Goal: Participate in discussion: Engage in conversation with other users on a specific topic

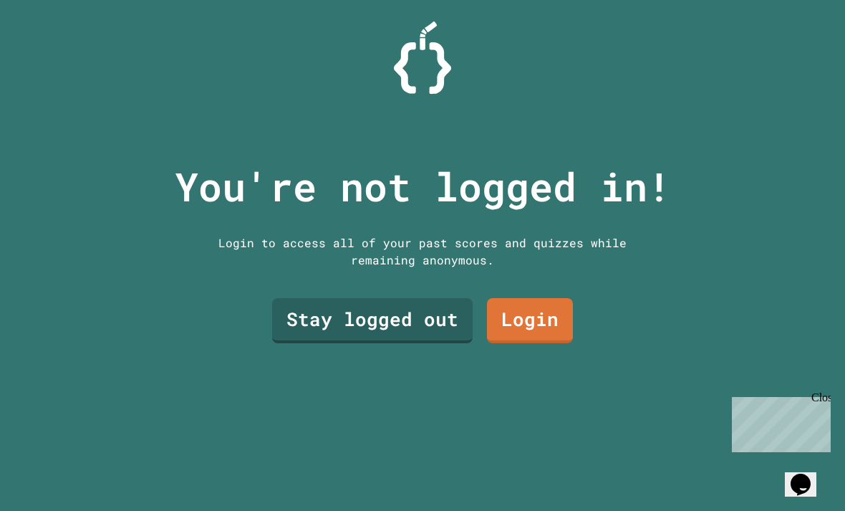
click at [554, 336] on link "Login" at bounding box center [530, 320] width 86 height 45
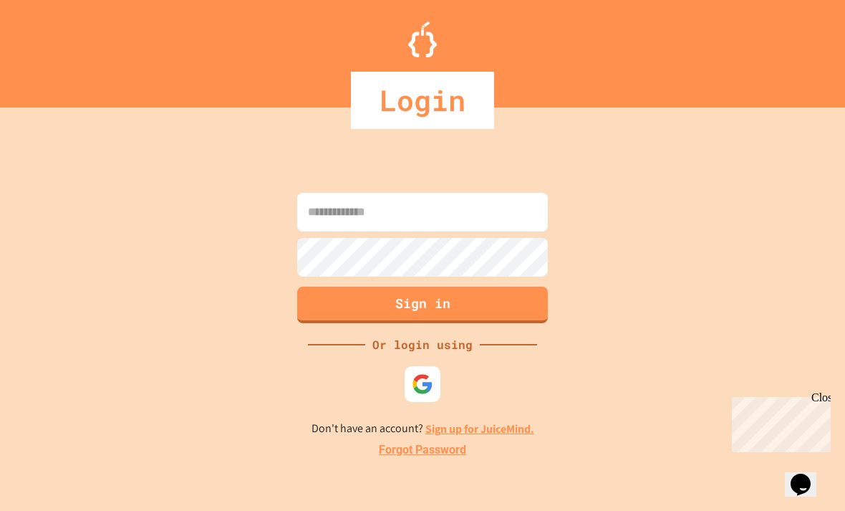
click at [499, 231] on input at bounding box center [422, 212] width 251 height 39
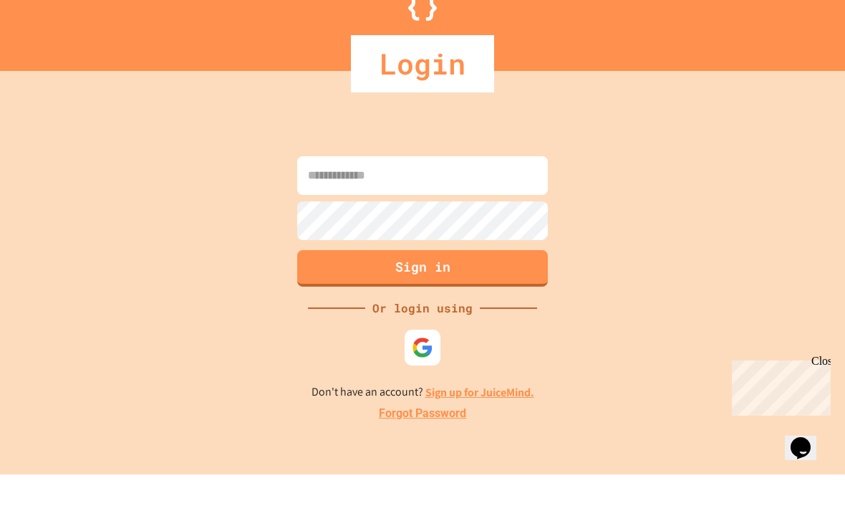
click at [682, 165] on div "Sign in Or login using Don't have an account? Sign up for JuiceMind. Forgot Pas…" at bounding box center [422, 323] width 845 height 375
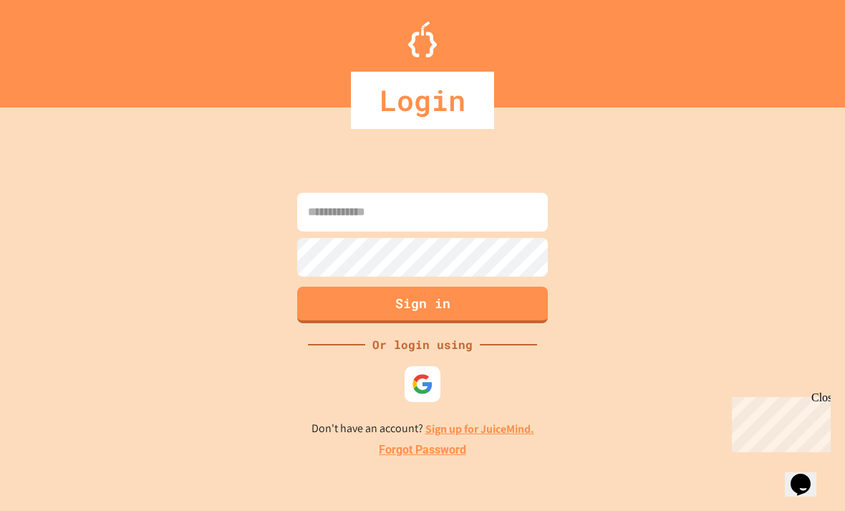
click at [499, 198] on input at bounding box center [422, 212] width 251 height 39
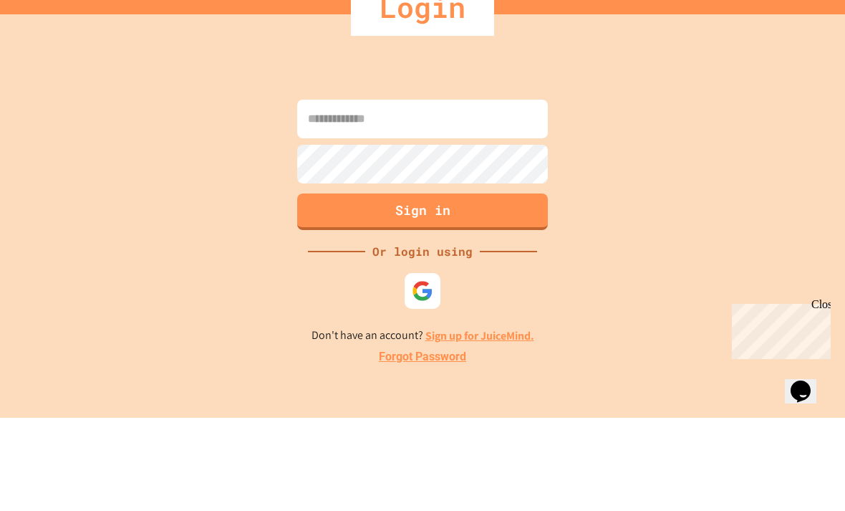
scroll to position [46, 0]
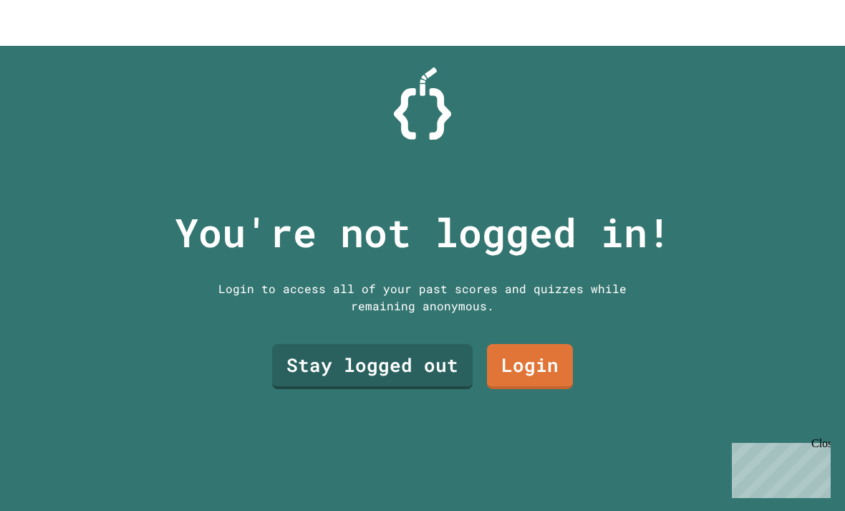
click at [302, 332] on link "Stay logged out" at bounding box center [372, 320] width 201 height 45
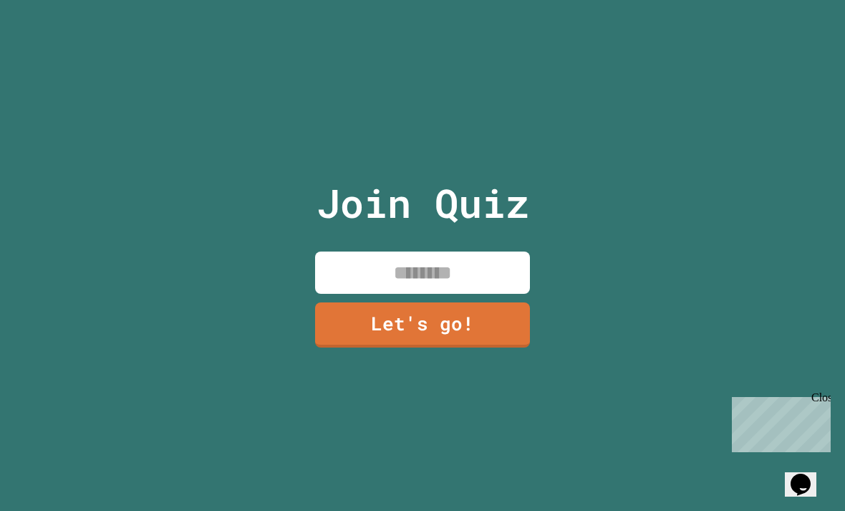
click at [339, 291] on input at bounding box center [422, 272] width 215 height 42
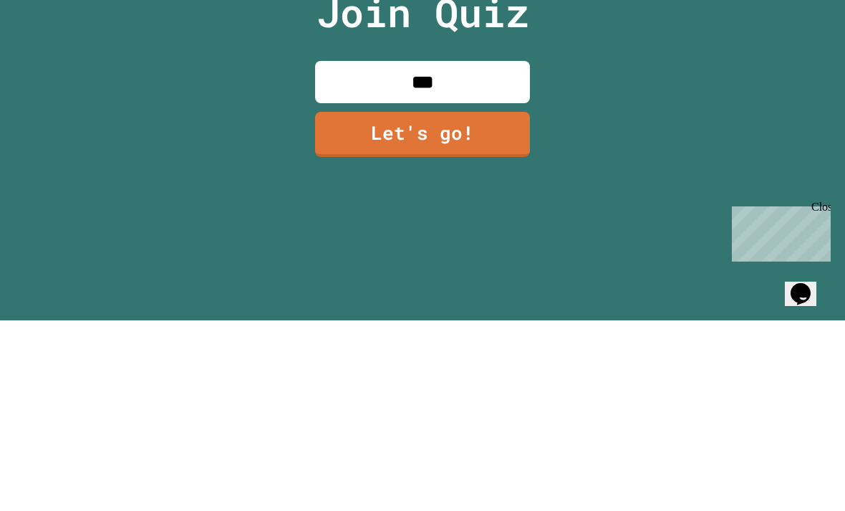
type input "****"
click at [497, 302] on link "Let's go!" at bounding box center [422, 324] width 215 height 45
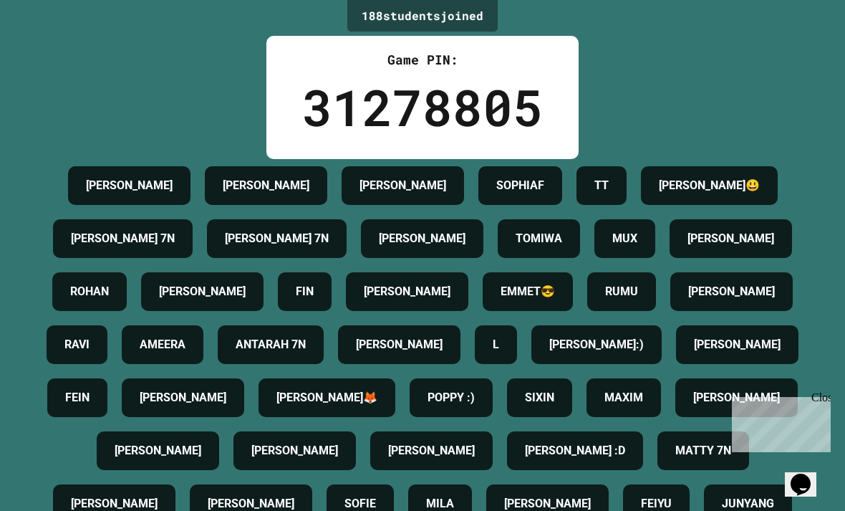
scroll to position [8, 0]
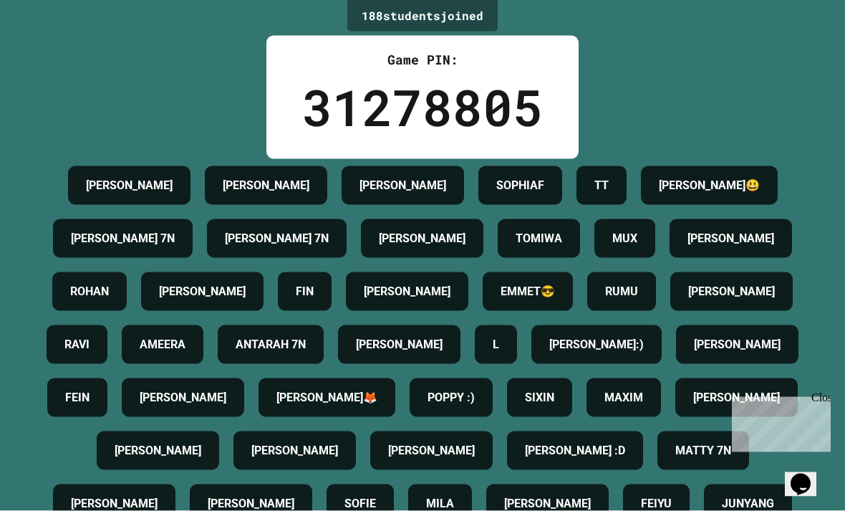
click at [362, 93] on div "31278805" at bounding box center [422, 106] width 241 height 75
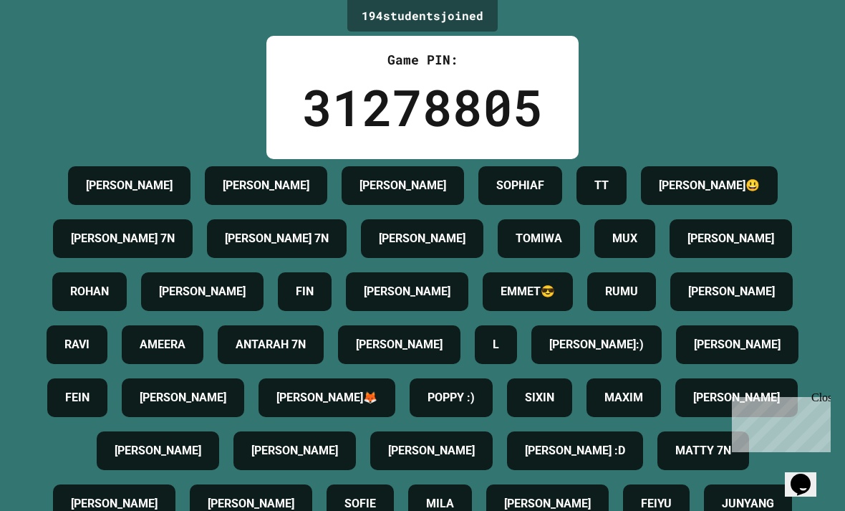
scroll to position [0, 0]
click at [802, 473] on icon "Chat widget" at bounding box center [801, 483] width 20 height 21
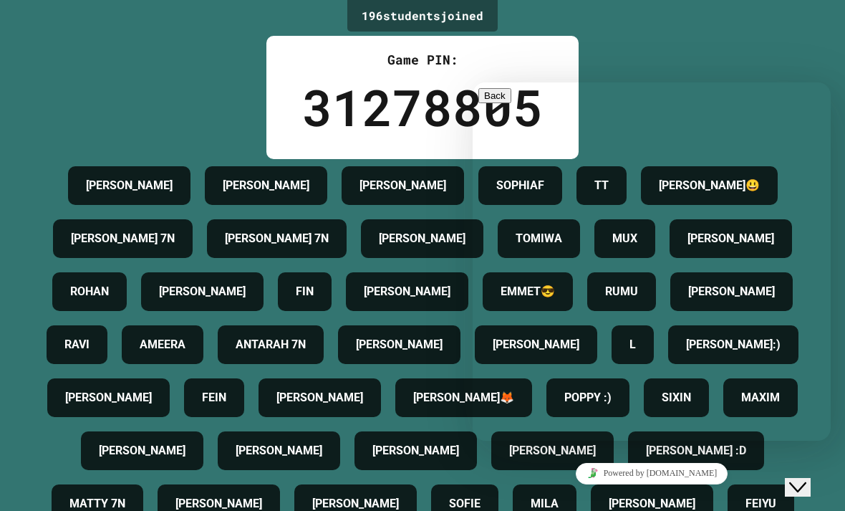
click at [791, 63] on div "196 student s joined Game PIN: 31278805 [PERSON_NAME] [PERSON_NAME] SOPHIAF TT …" at bounding box center [422, 255] width 845 height 511
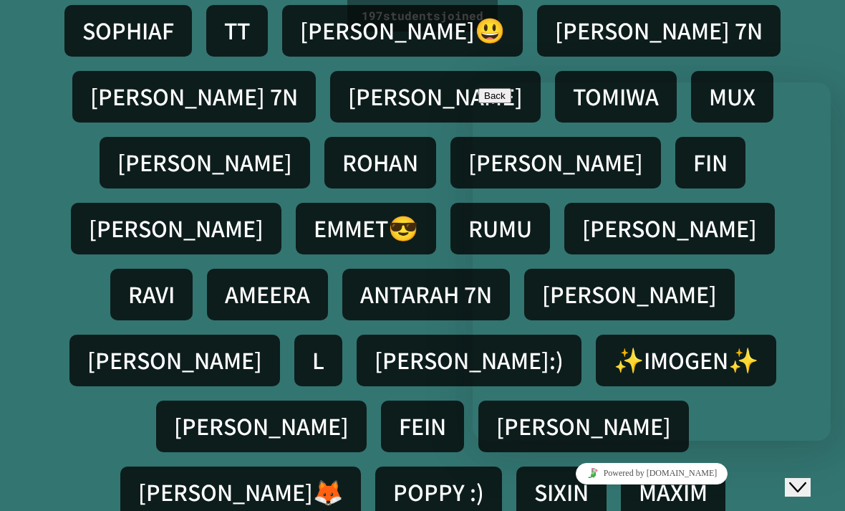
scroll to position [221, 0]
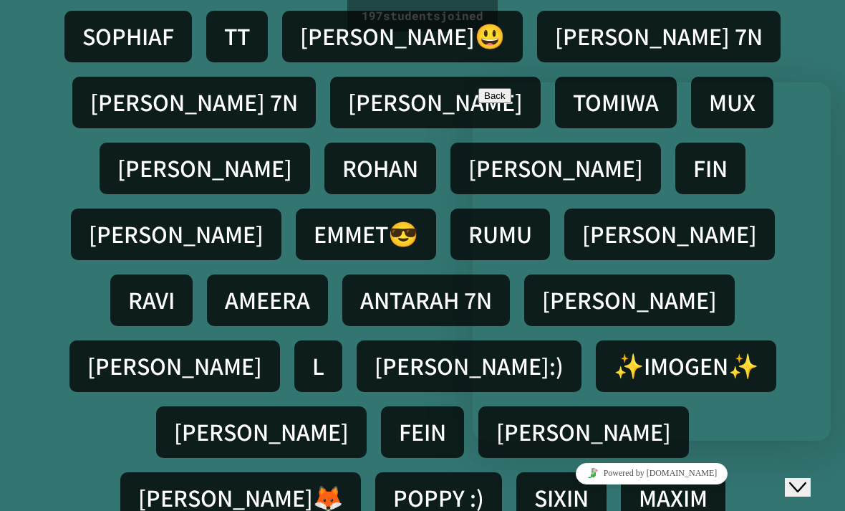
click at [801, 478] on icon "Close Chat This icon closes the chat window." at bounding box center [797, 486] width 17 height 17
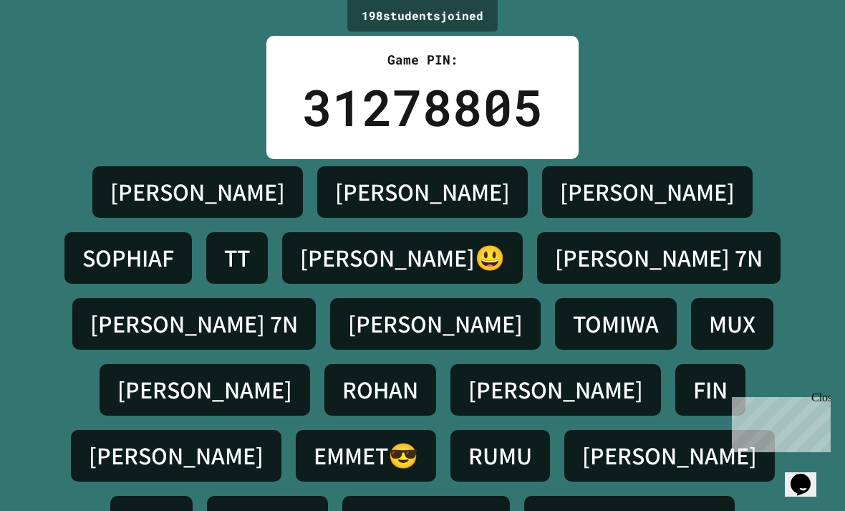
scroll to position [0, 0]
click at [405, 68] on div "Game PIN:" at bounding box center [422, 59] width 241 height 19
click at [469, 32] on div "198 student s joined Game PIN: 31278805 KEAN CORRINE ALBERTY SOPHIAF TT LUCAS😃 …" at bounding box center [422, 255] width 845 height 511
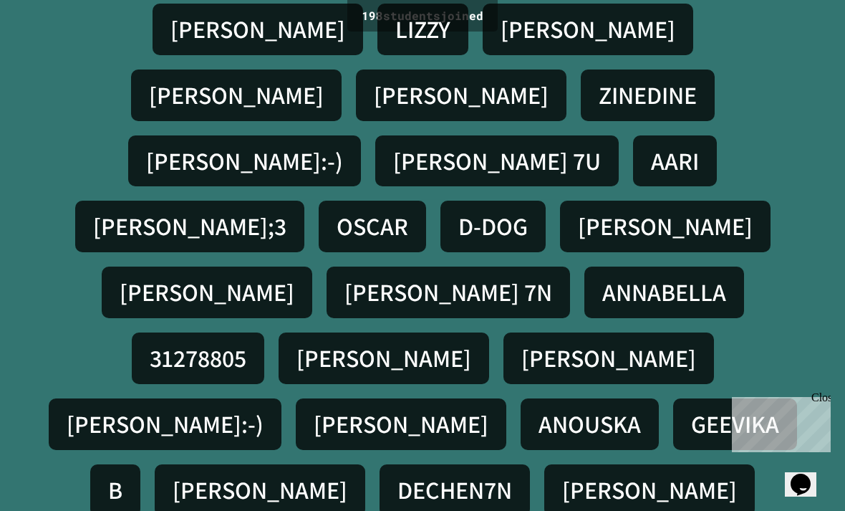
scroll to position [46, 0]
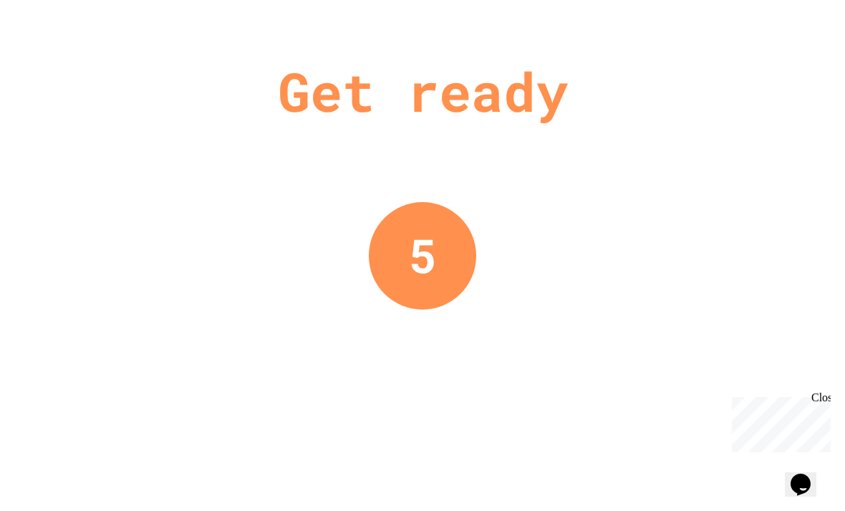
scroll to position [0, 0]
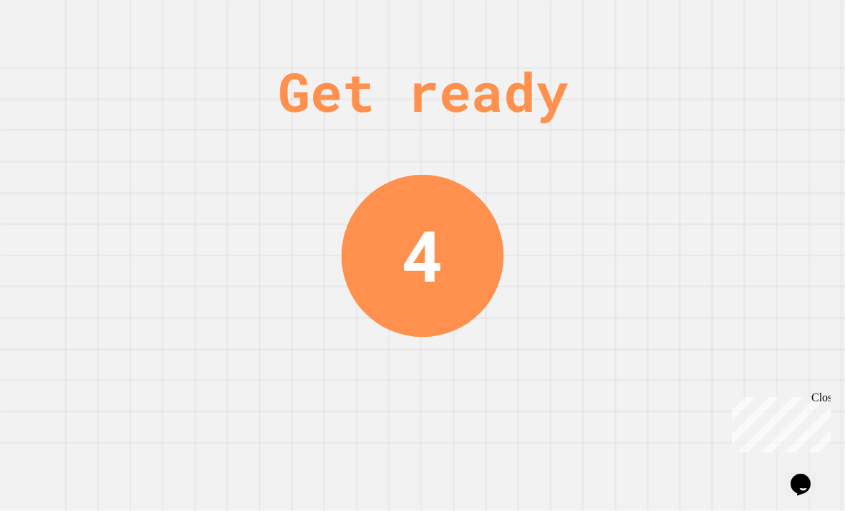
click at [822, 392] on div "Close" at bounding box center [820, 400] width 18 height 18
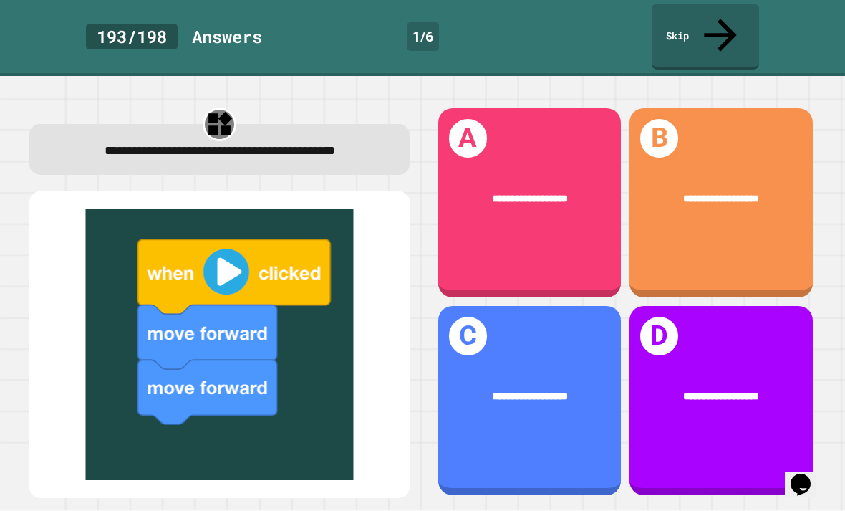
click at [568, 220] on div "**********" at bounding box center [529, 202] width 183 height 189
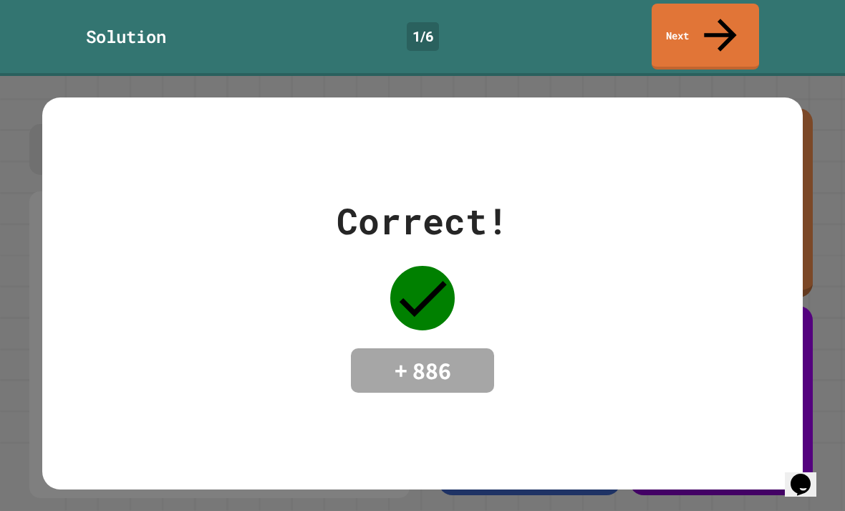
click at [653, 213] on div "Correct! + 886" at bounding box center [422, 293] width 761 height 198
click at [772, 305] on div "Correct! + 886" at bounding box center [422, 293] width 761 height 198
click at [766, 311] on div "Correct! + 886" at bounding box center [422, 293] width 761 height 198
click at [761, 314] on div "Correct! + 886" at bounding box center [422, 293] width 761 height 198
click at [730, 347] on div "Correct! + 886" at bounding box center [422, 293] width 761 height 198
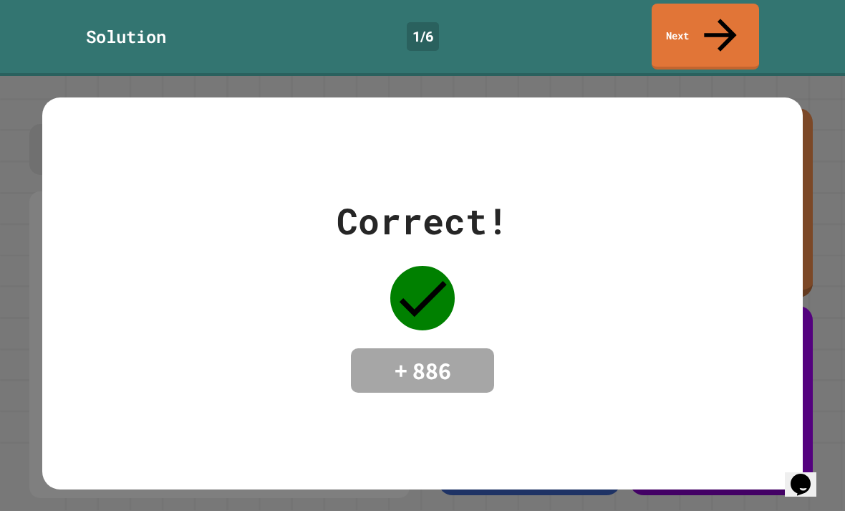
click at [720, 388] on div "Correct! + 886" at bounding box center [422, 292] width 761 height 391
click at [693, 398] on div "Correct! + 886" at bounding box center [422, 292] width 761 height 391
click at [563, 368] on div "Correct! + 886" at bounding box center [422, 292] width 761 height 391
click at [537, 426] on div "Correct! + 886" at bounding box center [422, 292] width 761 height 391
click at [436, 276] on icon at bounding box center [422, 298] width 64 height 64
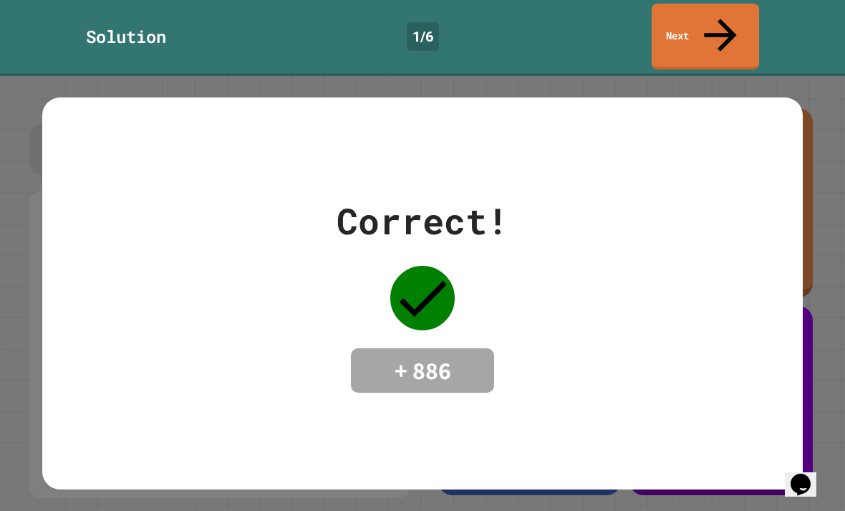
click at [604, 239] on div "Correct! + 886" at bounding box center [422, 293] width 761 height 198
click at [803, 473] on icon "Chat widget" at bounding box center [801, 483] width 20 height 21
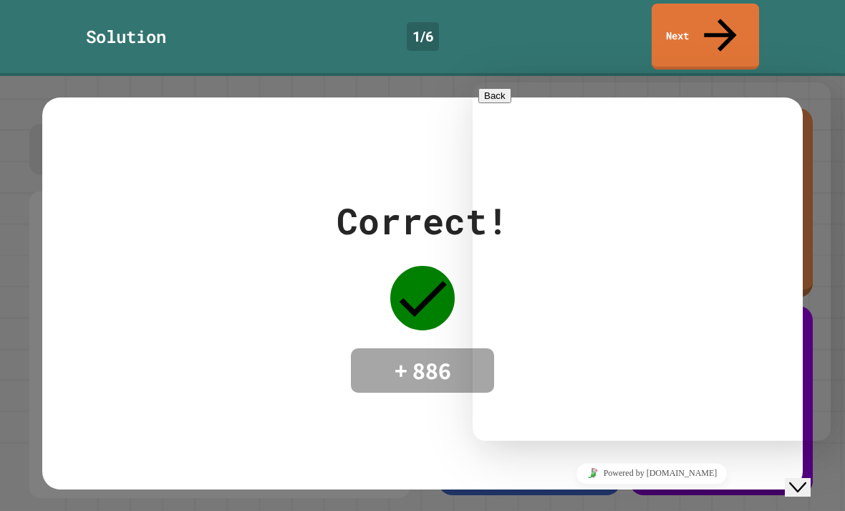
click at [805, 482] on icon "Chat widget" at bounding box center [797, 487] width 17 height 10
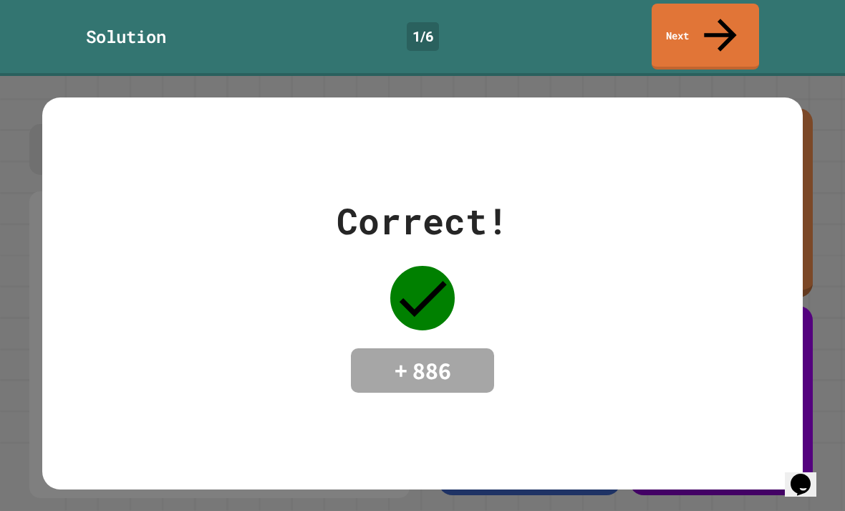
click at [801, 392] on div "Correct! + 886" at bounding box center [422, 292] width 761 height 391
click at [822, 352] on div "Correct! + 886" at bounding box center [422, 293] width 845 height 435
click at [822, 333] on div "Correct! + 886" at bounding box center [422, 293] width 845 height 435
click at [816, 326] on div "Correct! + 886" at bounding box center [422, 293] width 845 height 435
click at [815, 82] on div "Correct! + 886" at bounding box center [422, 293] width 845 height 435
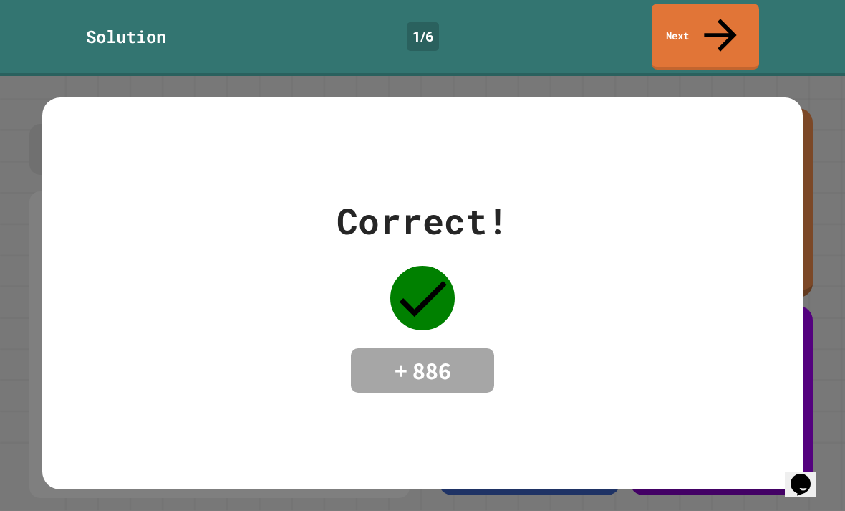
click at [728, 21] on link "Next" at bounding box center [705, 37] width 107 height 66
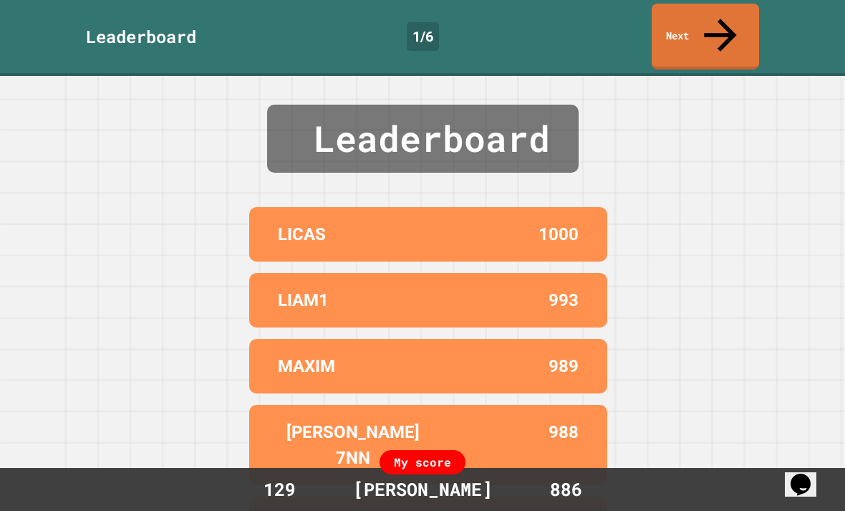
click at [718, 22] on icon at bounding box center [720, 35] width 49 height 49
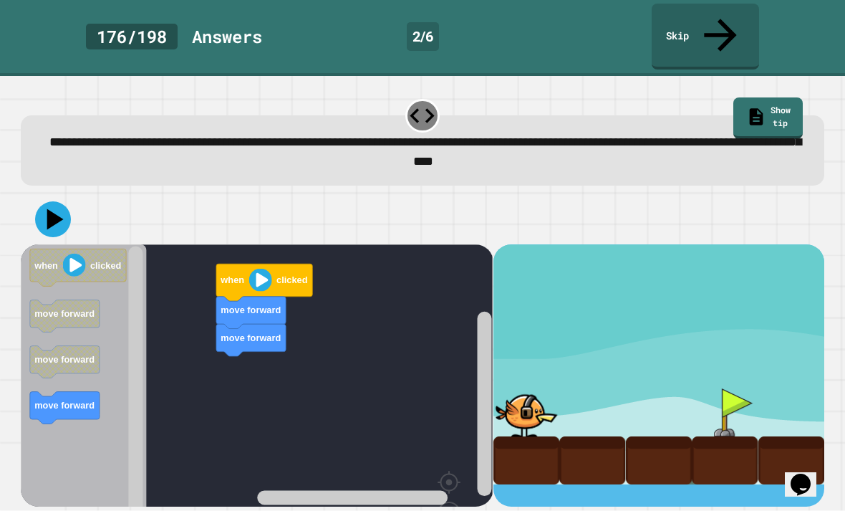
scroll to position [23, 0]
click at [58, 201] on icon at bounding box center [53, 219] width 36 height 36
click at [262, 268] on image "Blockly Workspace" at bounding box center [260, 279] width 23 height 23
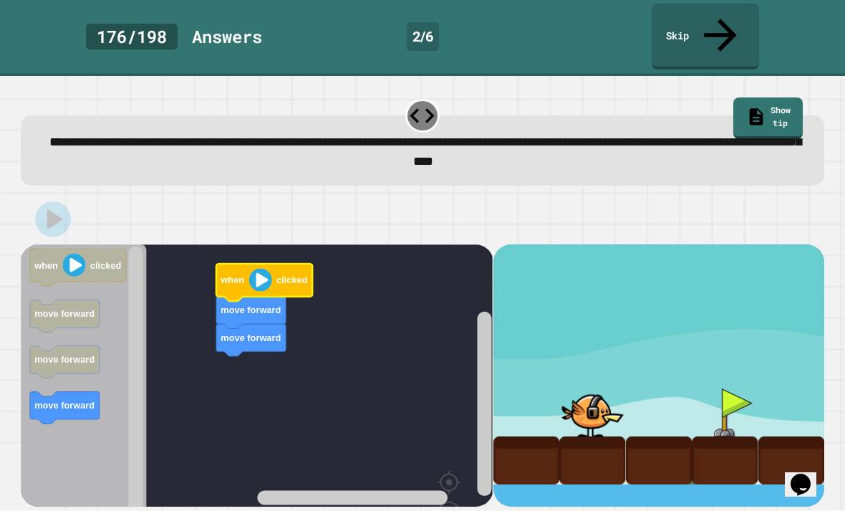
click at [387, 346] on rect "Blockly Workspace" at bounding box center [257, 412] width 472 height 337
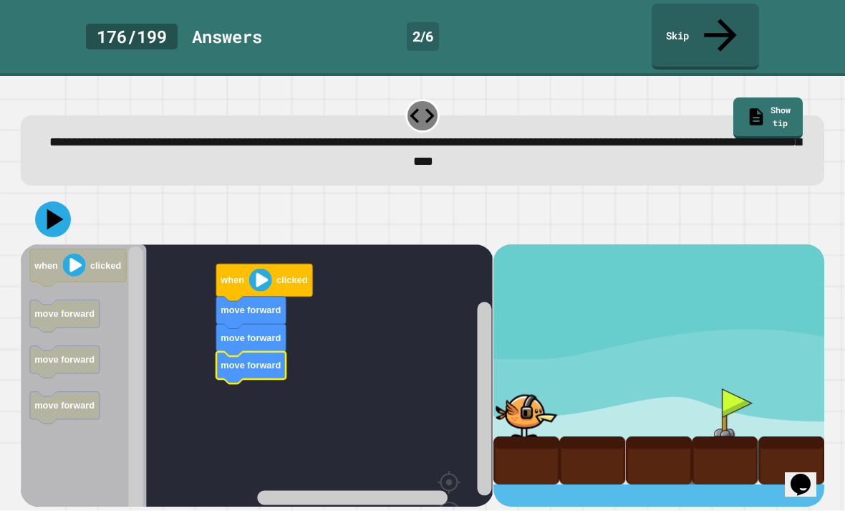
click at [271, 264] on icon "Blockly Workspace" at bounding box center [264, 282] width 96 height 37
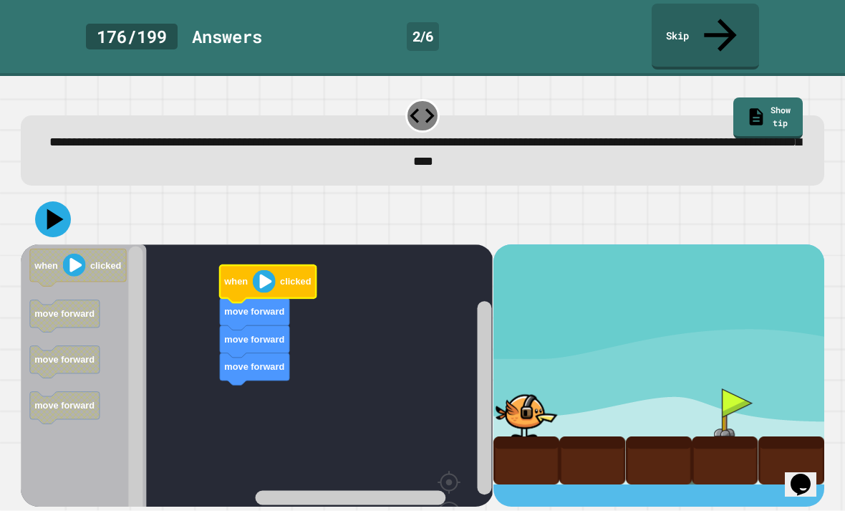
click at [266, 269] on image "Blockly Workspace" at bounding box center [264, 280] width 23 height 23
click at [80, 253] on image "Blockly Workspace" at bounding box center [74, 264] width 23 height 23
click at [241, 265] on icon "Blockly Workspace" at bounding box center [268, 283] width 96 height 37
click at [59, 201] on icon at bounding box center [53, 219] width 36 height 36
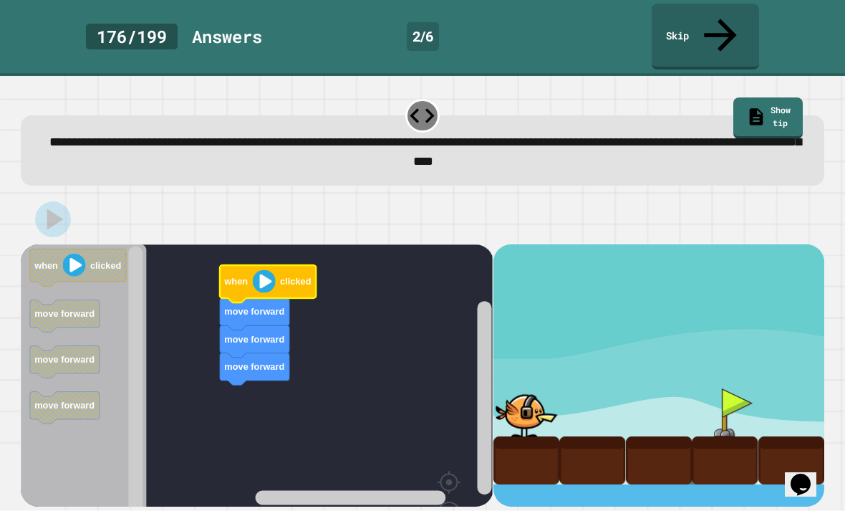
click at [279, 265] on icon "Blockly Workspace" at bounding box center [268, 283] width 96 height 37
click at [264, 269] on image "Blockly Workspace" at bounding box center [264, 280] width 23 height 23
click at [261, 269] on image "Blockly Workspace" at bounding box center [264, 280] width 23 height 23
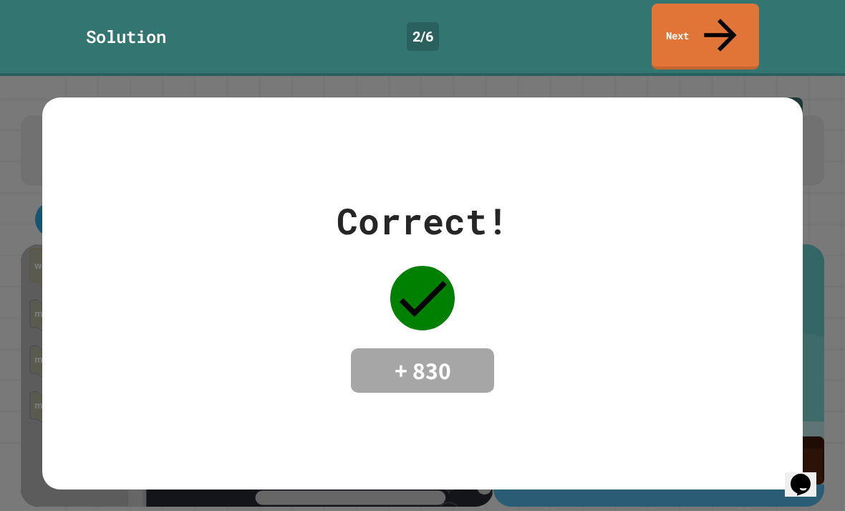
scroll to position [0, 0]
click at [733, 17] on link "Next" at bounding box center [705, 37] width 107 height 66
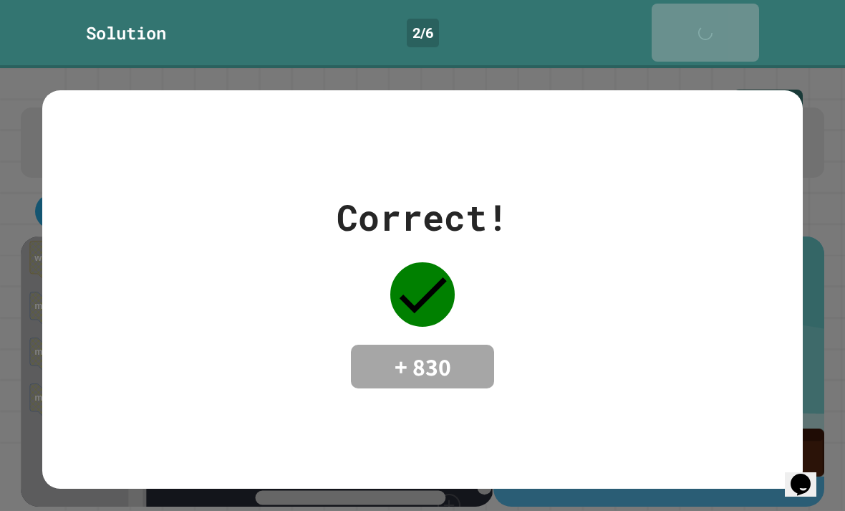
click at [710, 10] on link "Next" at bounding box center [705, 33] width 107 height 58
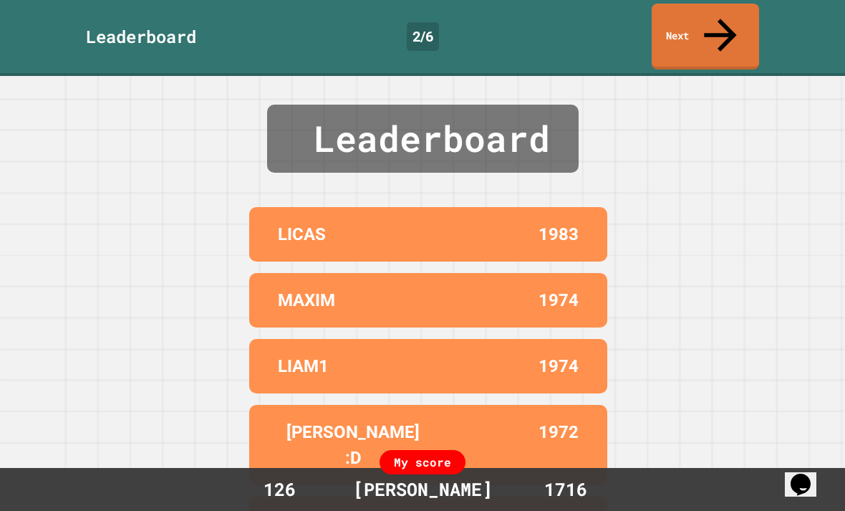
click at [726, 19] on icon at bounding box center [720, 35] width 49 height 49
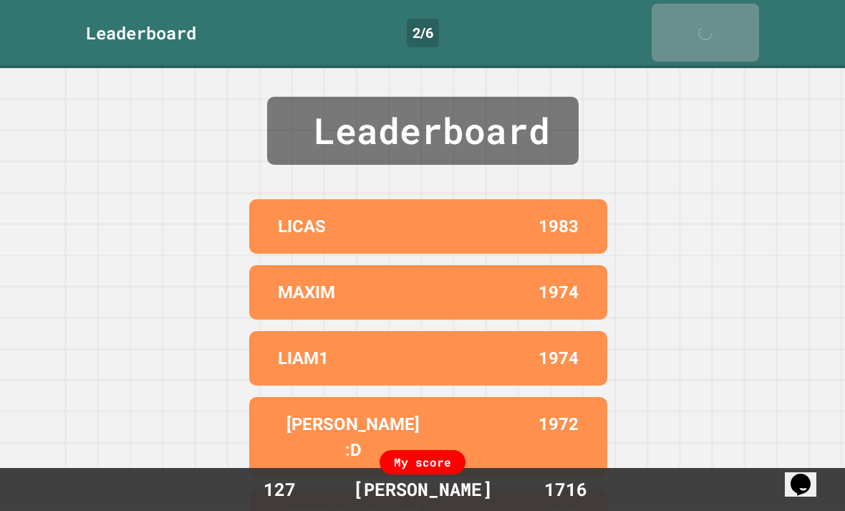
click at [735, 16] on link "Next" at bounding box center [705, 33] width 107 height 58
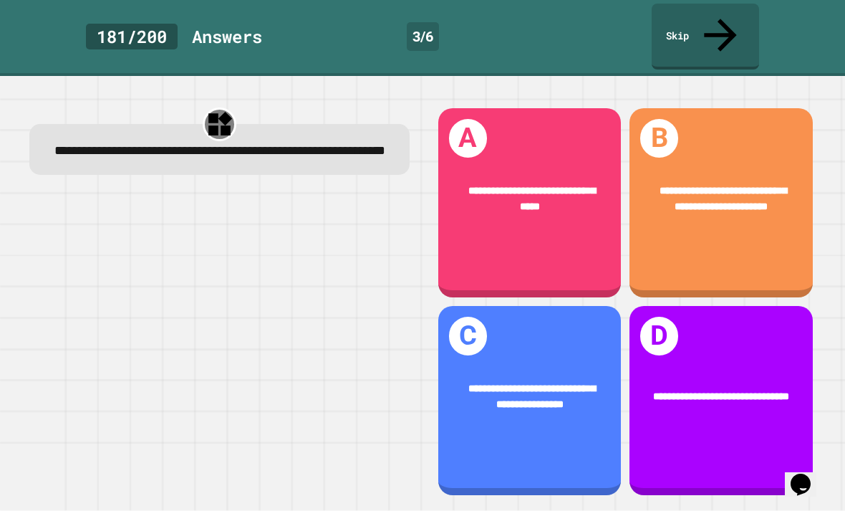
click at [786, 255] on div "**********" at bounding box center [720, 202] width 183 height 189
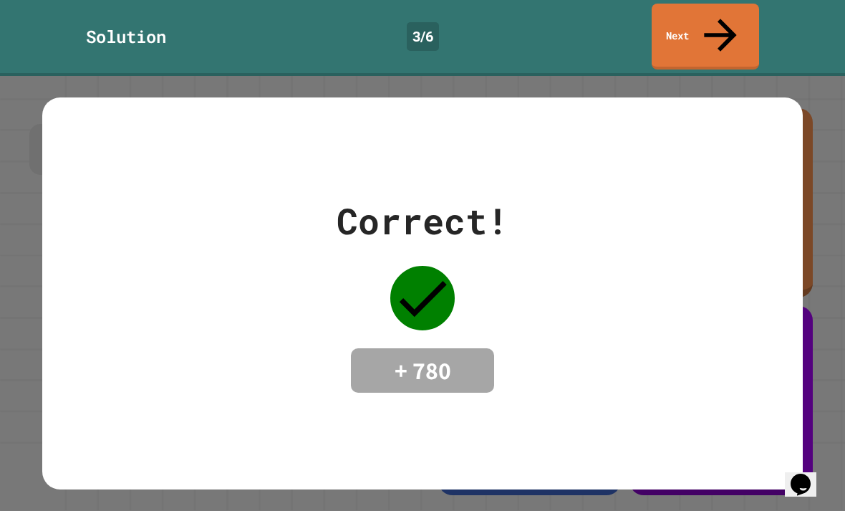
click at [719, 29] on link "Next" at bounding box center [705, 37] width 107 height 66
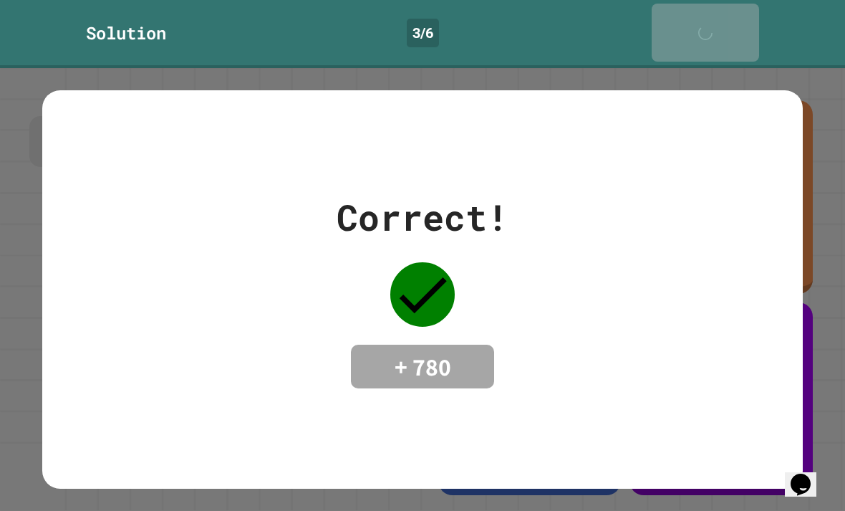
click at [738, 31] on link "Next" at bounding box center [705, 33] width 107 height 58
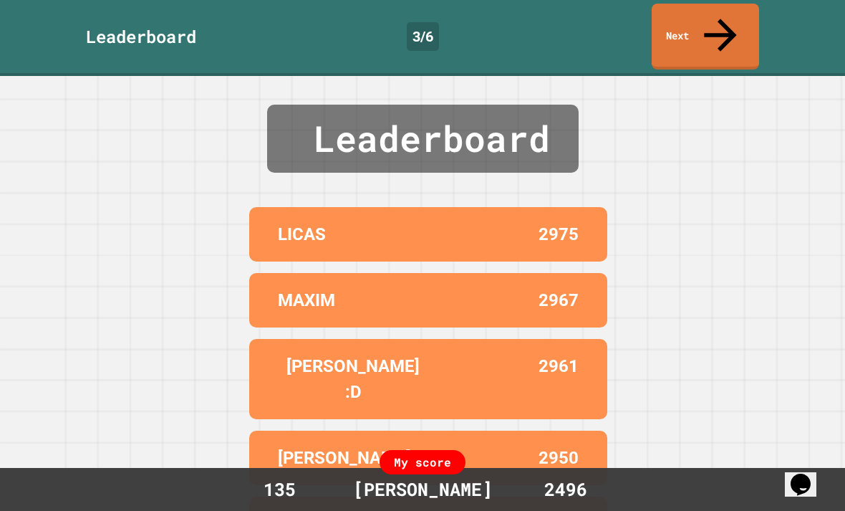
click at [732, 16] on link "Next" at bounding box center [705, 37] width 107 height 66
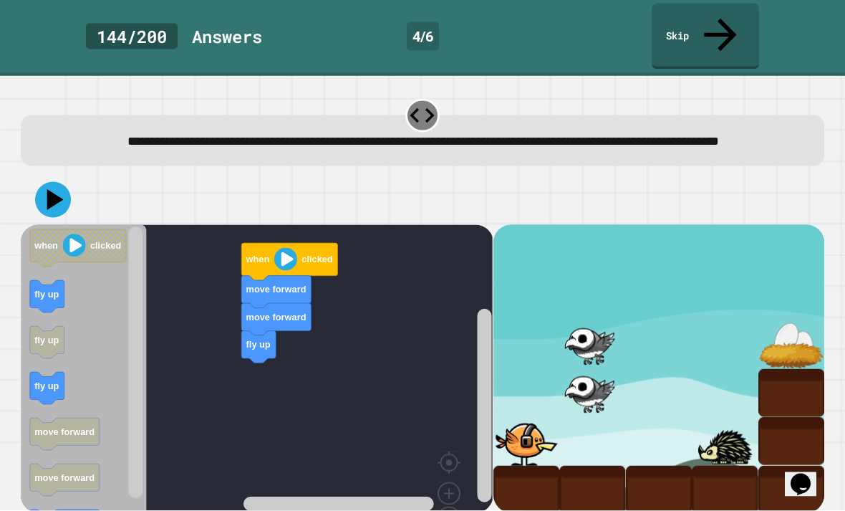
scroll to position [46, 0]
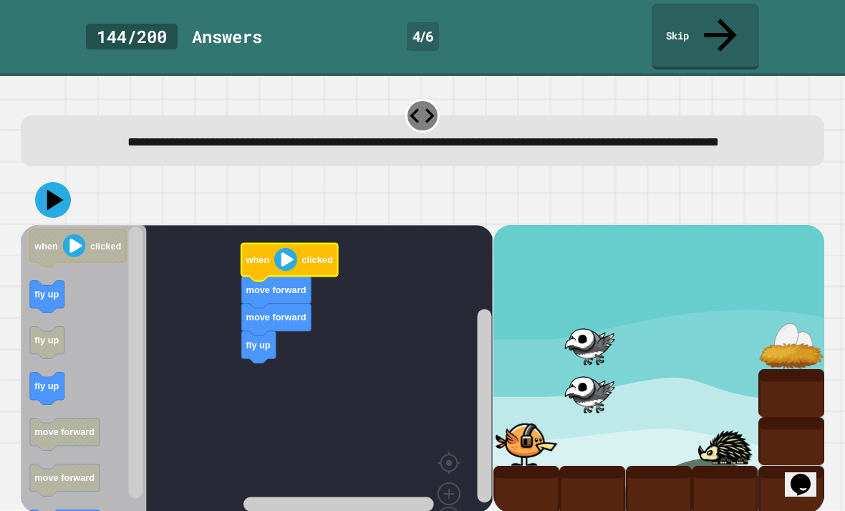
click at [268, 254] on text "when" at bounding box center [258, 259] width 24 height 11
click at [294, 248] on image "Blockly Workspace" at bounding box center [285, 259] width 23 height 23
click at [293, 248] on image "Blockly Workspace" at bounding box center [285, 259] width 23 height 23
click at [57, 189] on icon at bounding box center [55, 199] width 16 height 21
click at [290, 248] on image "Blockly Workspace" at bounding box center [285, 259] width 23 height 23
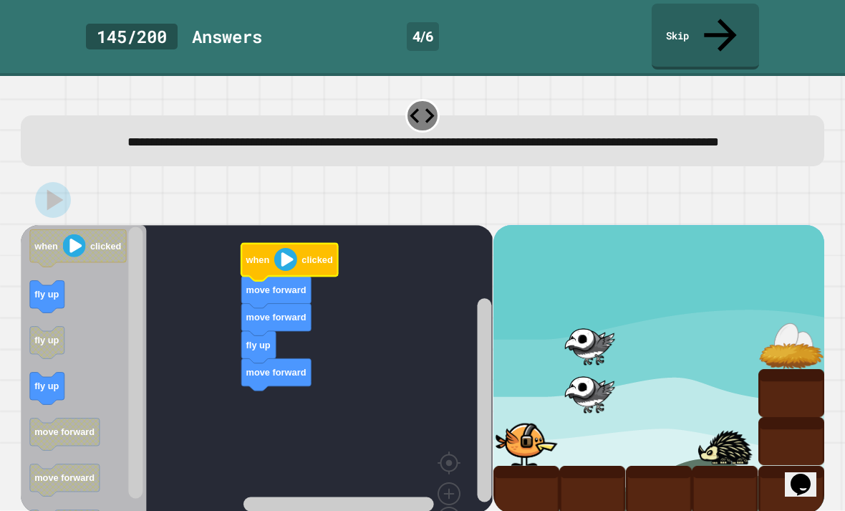
click at [289, 248] on image "Blockly Workspace" at bounding box center [285, 259] width 23 height 23
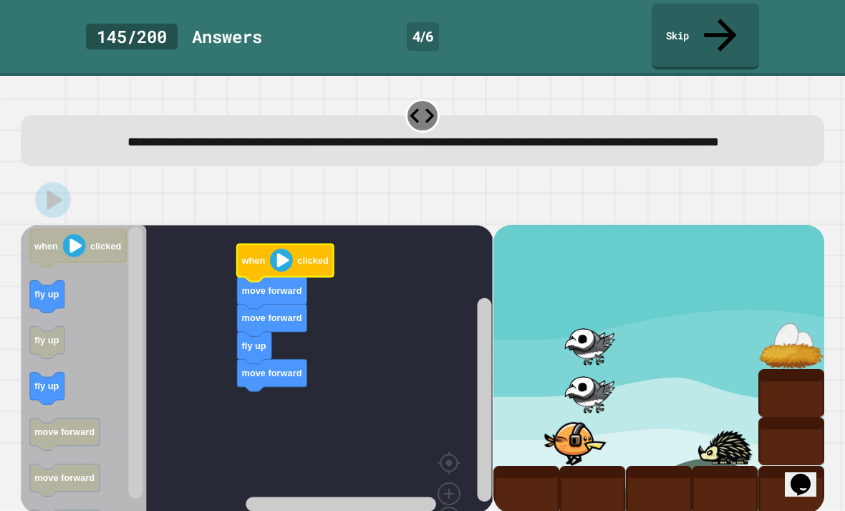
click at [289, 243] on icon "Blockly Workspace" at bounding box center [286, 261] width 96 height 37
click at [435, 99] on div at bounding box center [422, 116] width 34 height 34
click at [419, 101] on icon at bounding box center [421, 115] width 29 height 29
click at [289, 243] on icon "Blockly Workspace" at bounding box center [286, 261] width 96 height 37
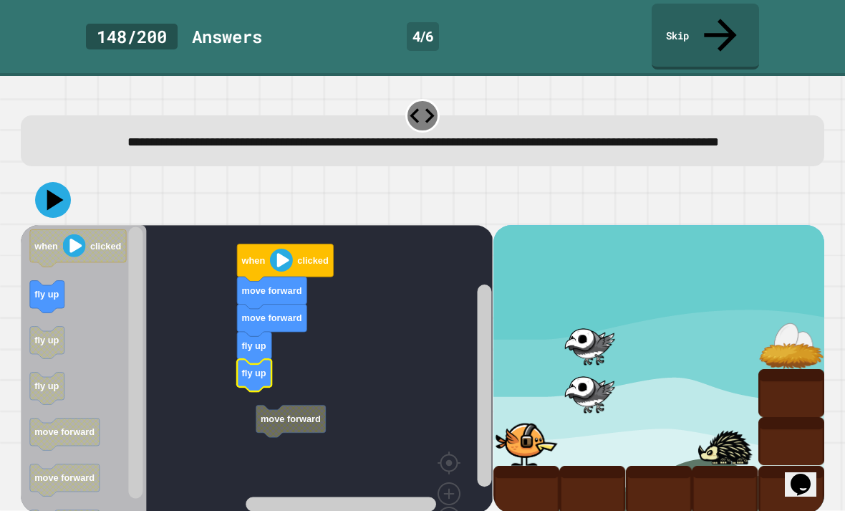
click at [289, 346] on rect "Blockly Workspace" at bounding box center [257, 393] width 472 height 337
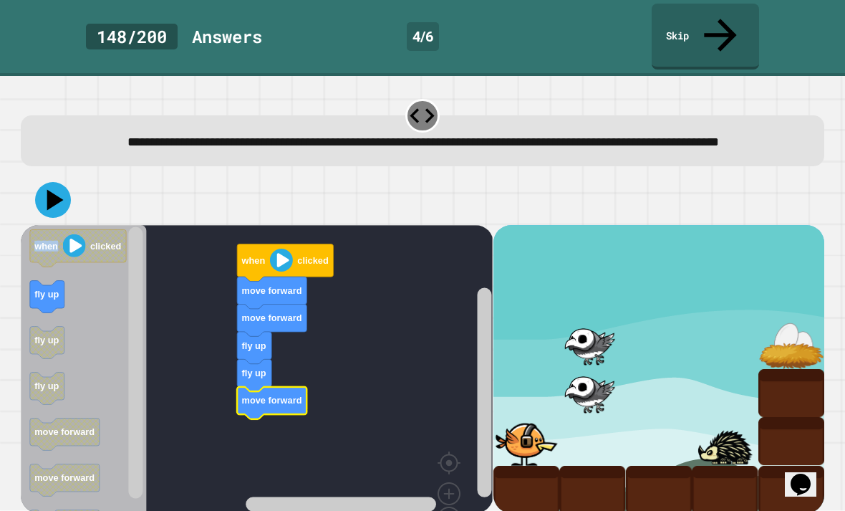
click at [284, 248] on image "Blockly Workspace" at bounding box center [281, 259] width 23 height 23
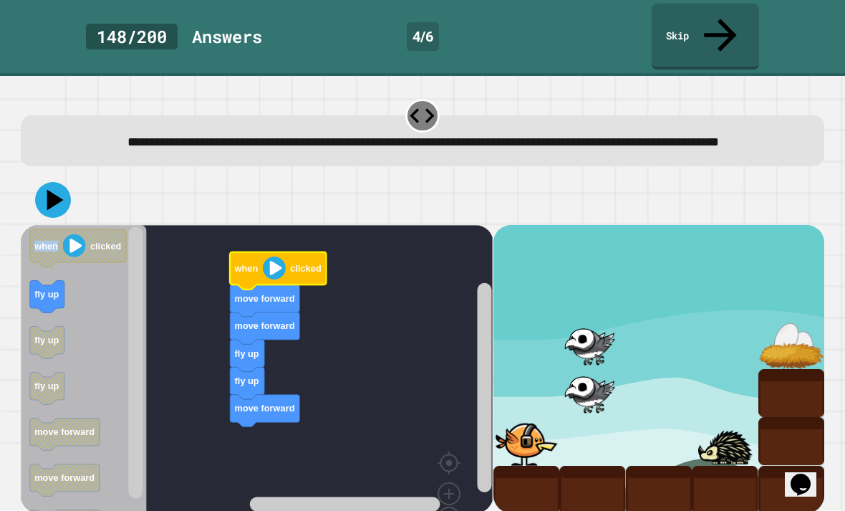
click at [281, 256] on image "Blockly Workspace" at bounding box center [274, 267] width 23 height 23
click at [269, 256] on image "Blockly Workspace" at bounding box center [274, 267] width 23 height 23
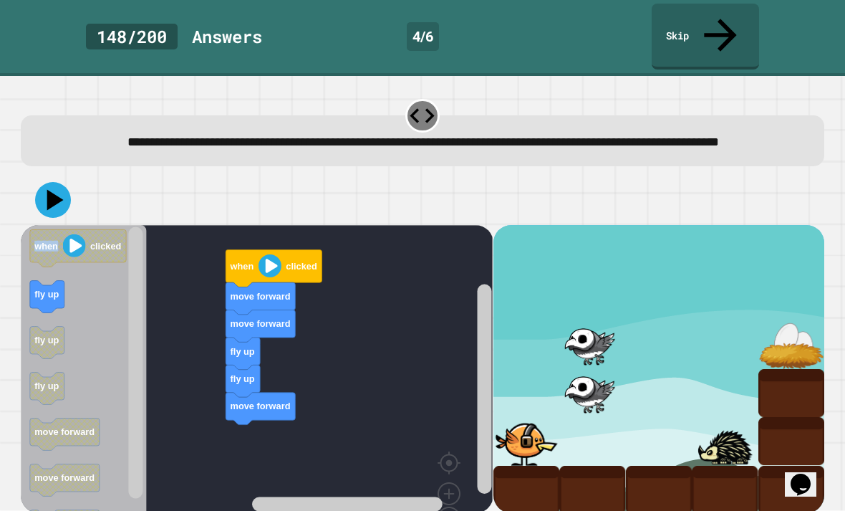
click at [383, 261] on rect "Blockly Workspace" at bounding box center [257, 393] width 472 height 337
click at [54, 182] on icon at bounding box center [53, 200] width 36 height 36
click at [274, 254] on image "Blockly Workspace" at bounding box center [270, 265] width 23 height 23
click at [278, 254] on image "Blockly Workspace" at bounding box center [270, 265] width 23 height 23
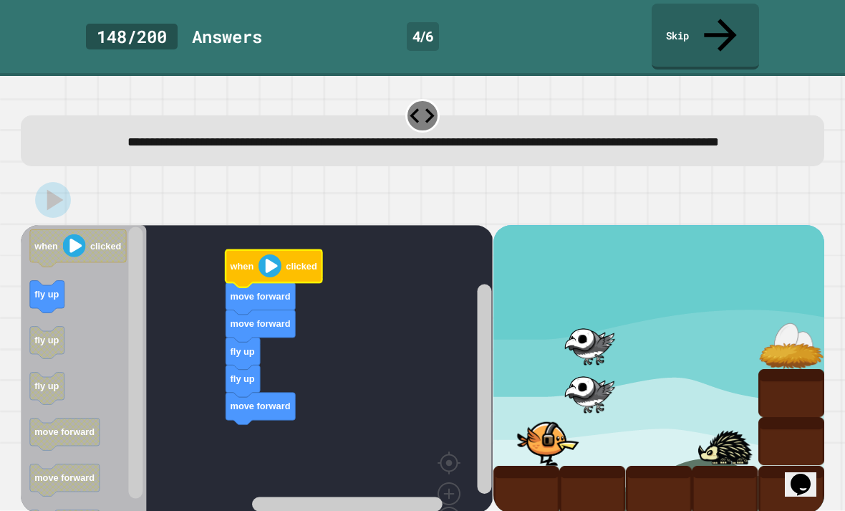
click at [269, 254] on image "Blockly Workspace" at bounding box center [270, 265] width 23 height 23
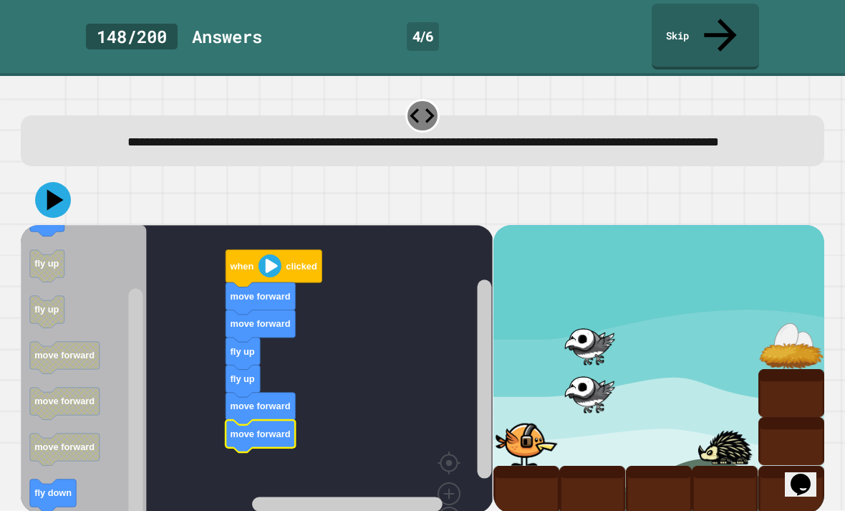
click at [64, 182] on icon at bounding box center [53, 200] width 36 height 36
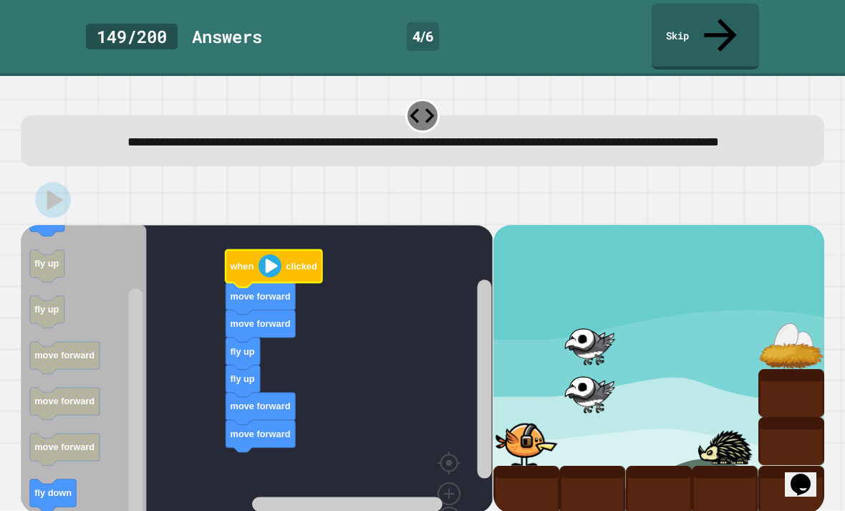
click at [279, 254] on image "Blockly Workspace" at bounding box center [270, 265] width 23 height 23
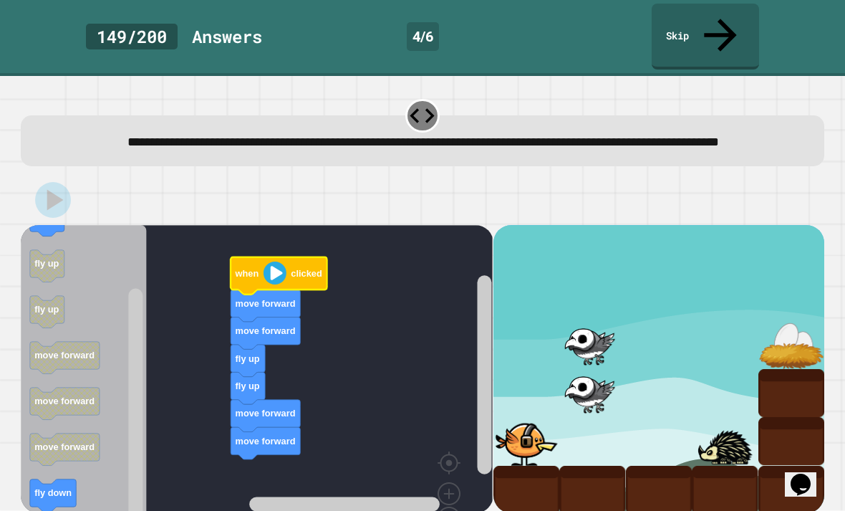
click at [269, 261] on image "Blockly Workspace" at bounding box center [275, 272] width 23 height 23
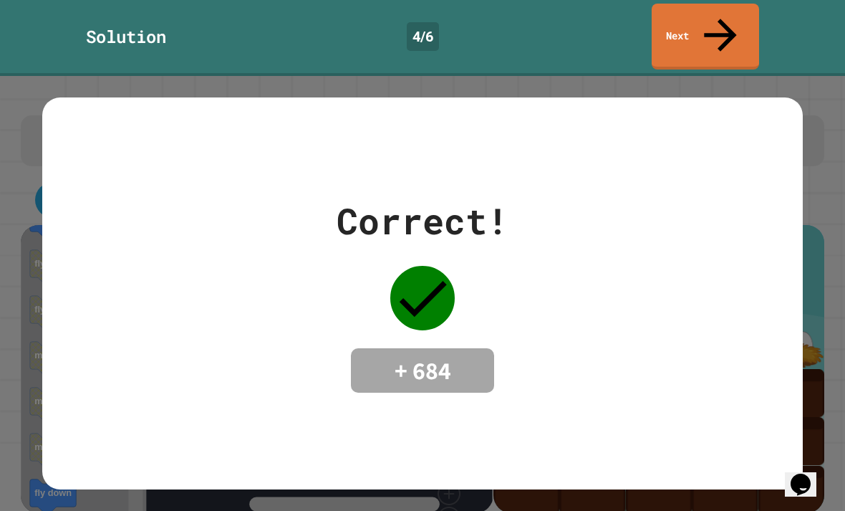
scroll to position [0, 0]
click at [722, 19] on icon at bounding box center [720, 35] width 32 height 32
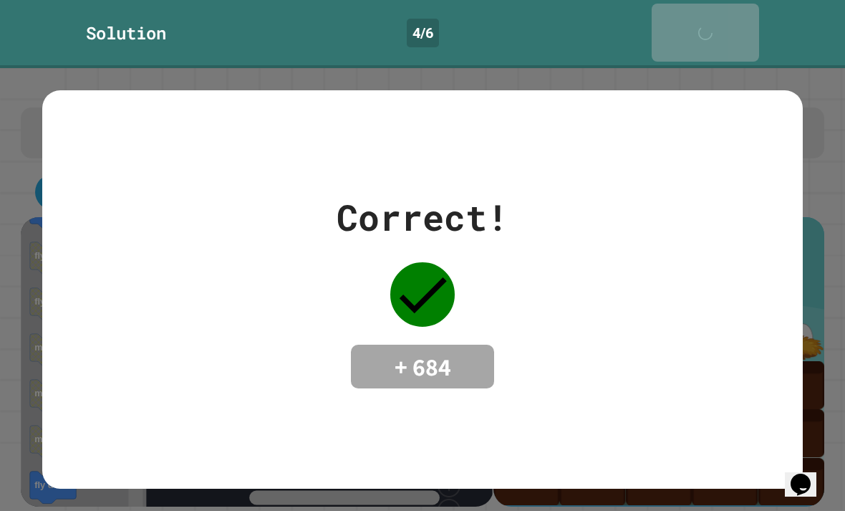
click at [719, 31] on icon at bounding box center [709, 40] width 19 height 19
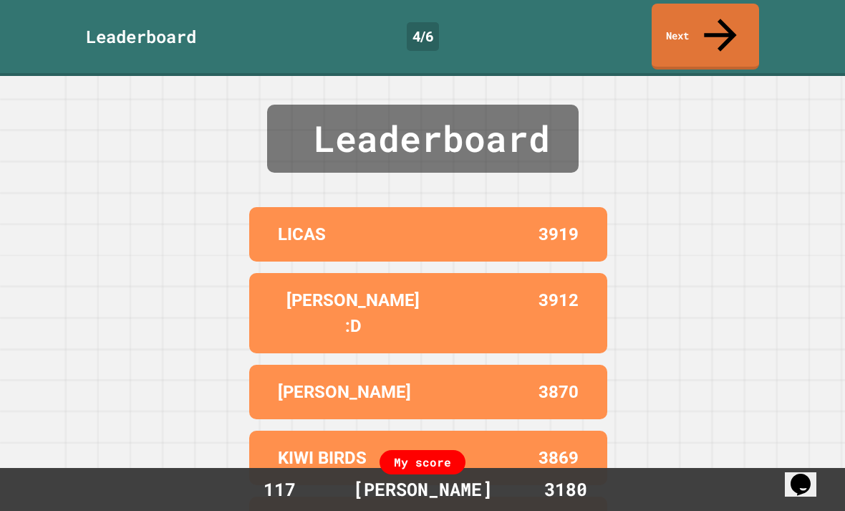
click at [721, 25] on icon at bounding box center [720, 35] width 49 height 49
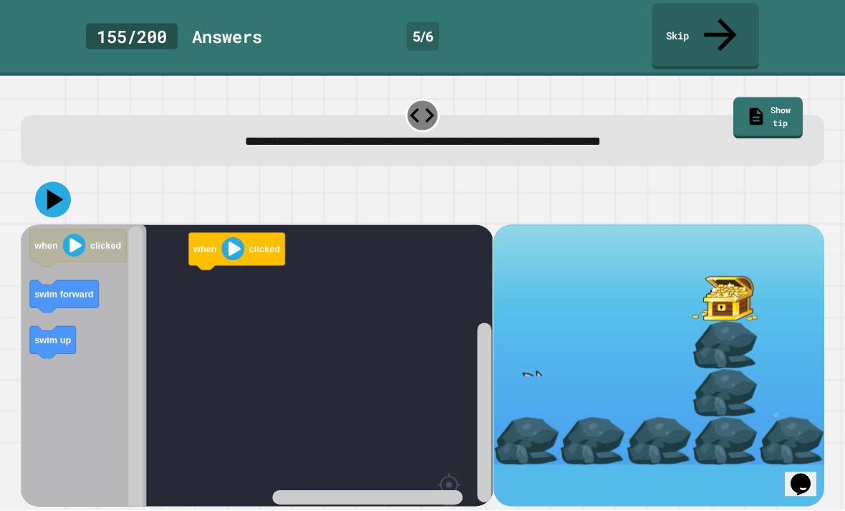
scroll to position [46, 0]
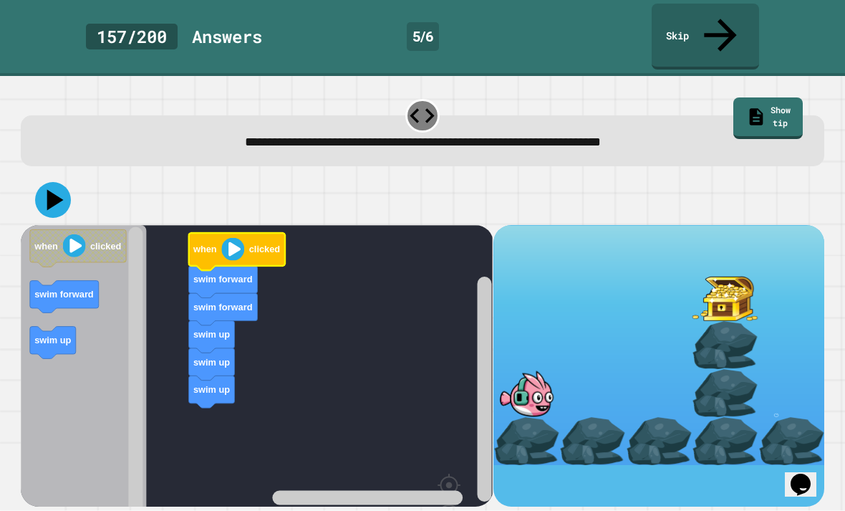
click at [219, 233] on icon "Blockly Workspace" at bounding box center [237, 251] width 96 height 37
click at [42, 182] on icon at bounding box center [53, 200] width 36 height 36
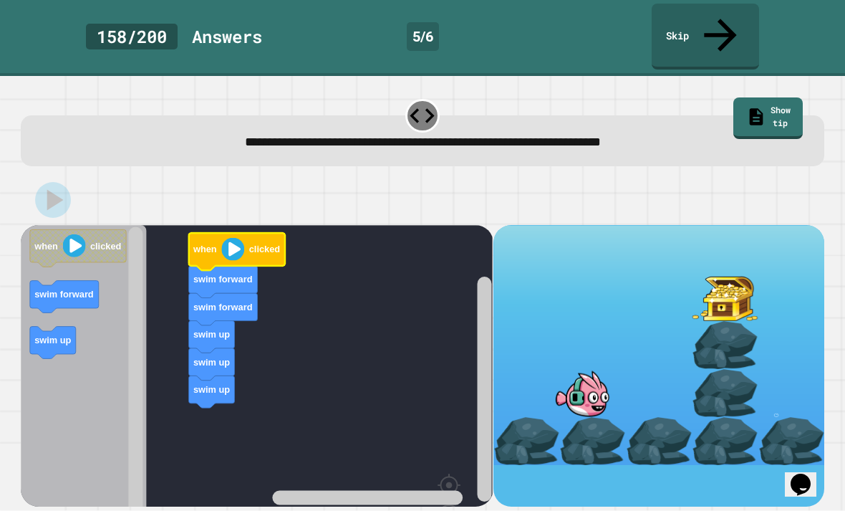
click at [221, 233] on icon "Blockly Workspace" at bounding box center [237, 251] width 96 height 37
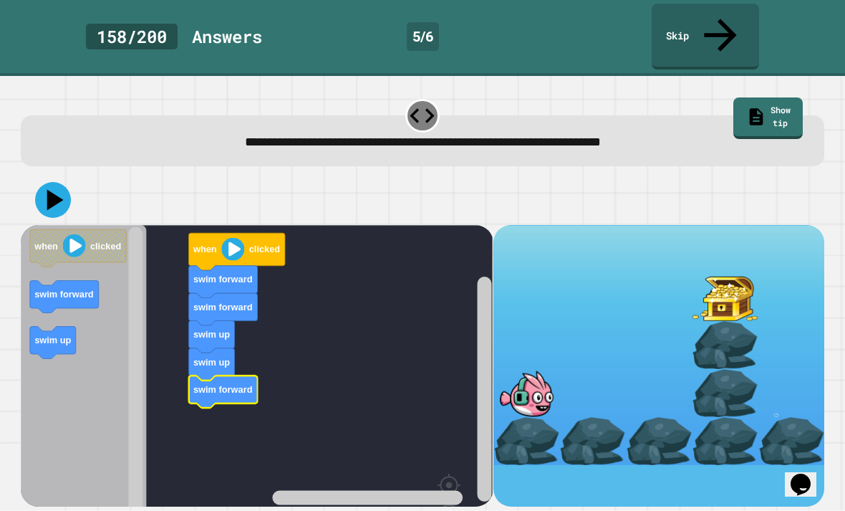
click at [57, 182] on icon at bounding box center [53, 200] width 36 height 36
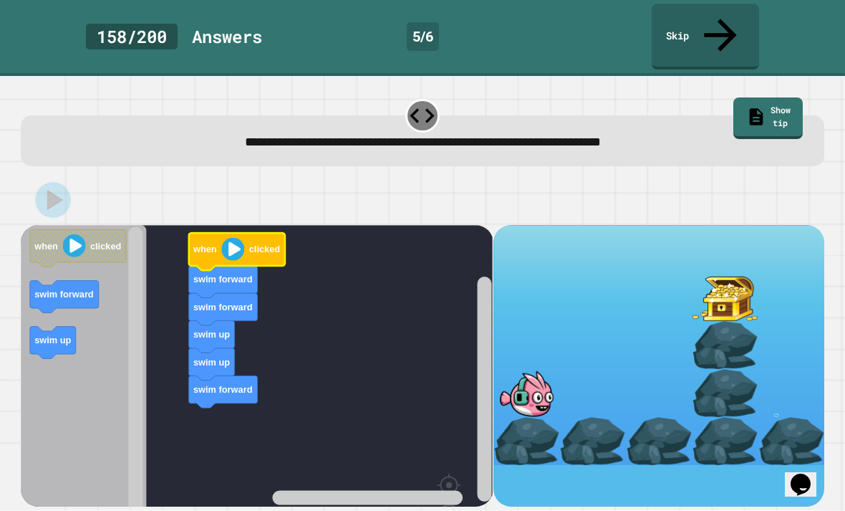
click at [247, 233] on icon "Blockly Workspace" at bounding box center [237, 251] width 96 height 37
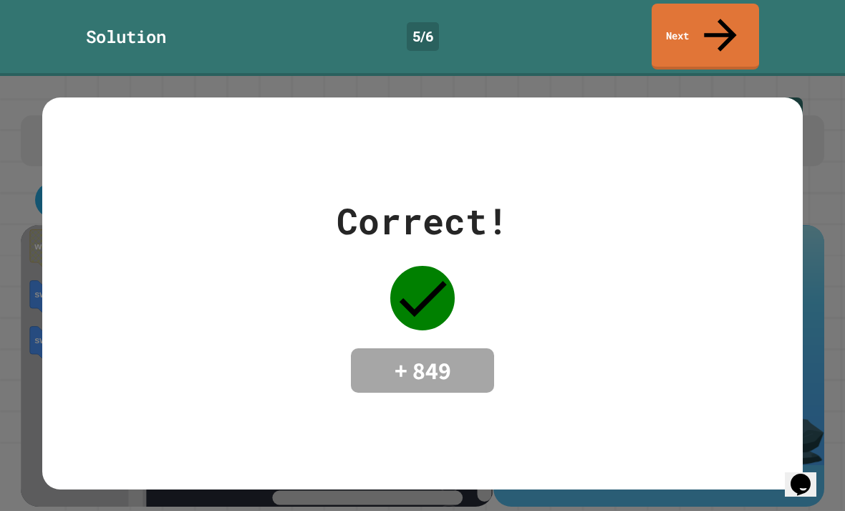
scroll to position [0, 0]
click at [720, 13] on icon at bounding box center [720, 35] width 49 height 49
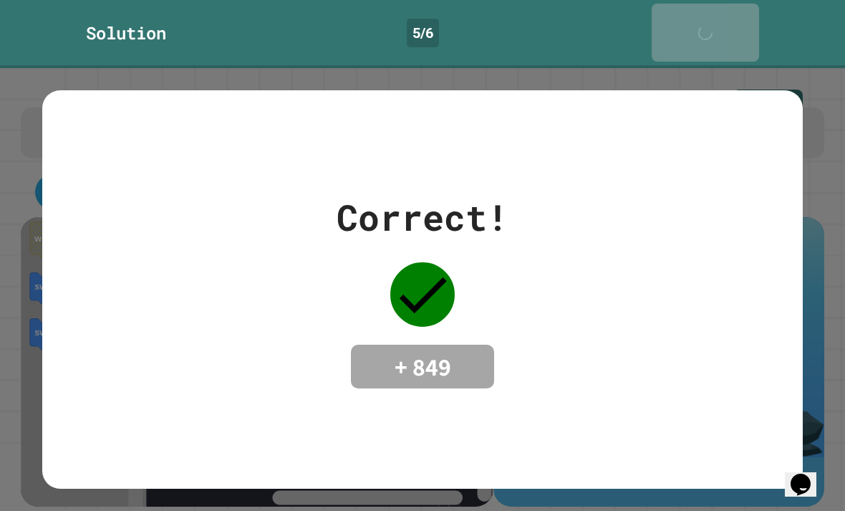
click at [720, 26] on icon at bounding box center [709, 40] width 29 height 29
